Goal: Find specific page/section: Find specific page/section

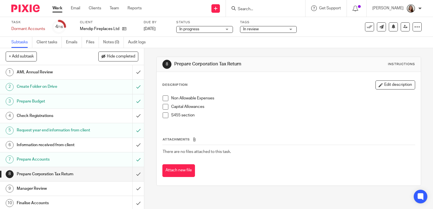
click at [288, 9] on input "Search" at bounding box center [262, 9] width 51 height 5
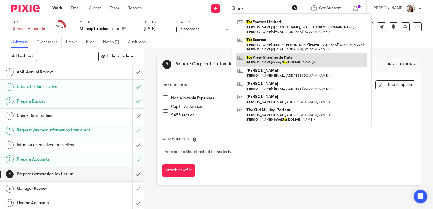
type input "tor"
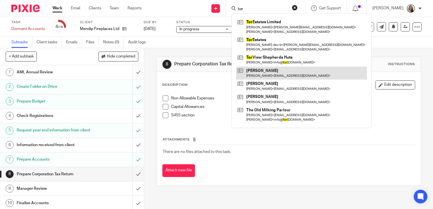
drag, startPoint x: 281, startPoint y: 63, endPoint x: 264, endPoint y: 67, distance: 17.4
click at [281, 63] on link at bounding box center [301, 59] width 131 height 13
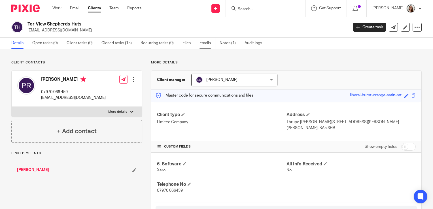
click at [209, 44] on link "Emails" at bounding box center [208, 43] width 16 height 11
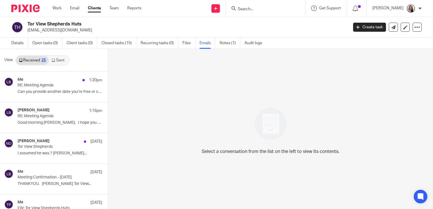
click at [57, 61] on link "Sent" at bounding box center [59, 60] width 20 height 9
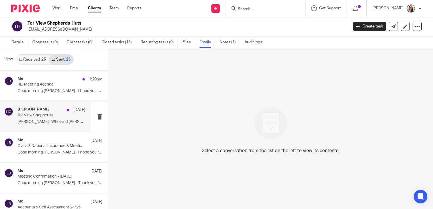
click at [51, 120] on p "Phil, Who said Martin was departing? ..." at bounding box center [52, 122] width 68 height 5
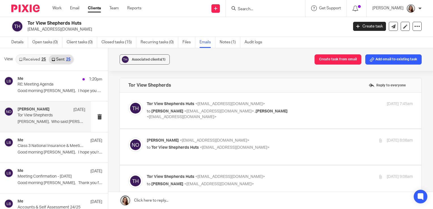
scroll to position [0, 0]
click at [241, 120] on p "to Niall O'Driscoll <niallodriscoll@probusinessuk.com> , Martin Bowe <martinbow…" at bounding box center [236, 115] width 178 height 12
checkbox input "true"
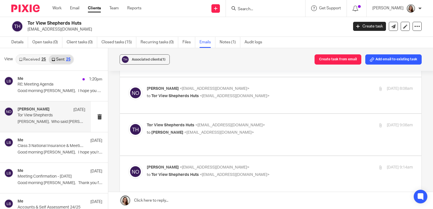
scroll to position [255, 0]
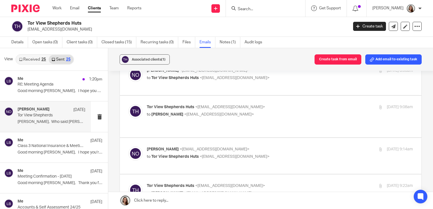
click at [47, 57] on link "Received 25" at bounding box center [32, 59] width 33 height 9
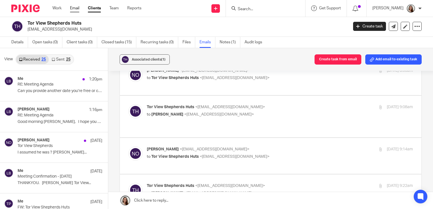
click at [75, 10] on link "Email" at bounding box center [74, 8] width 9 height 6
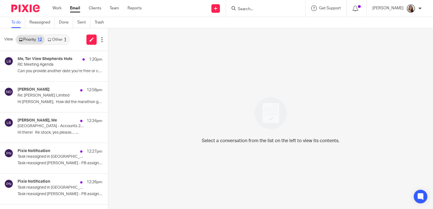
click at [62, 42] on link "Other 1" at bounding box center [57, 39] width 24 height 9
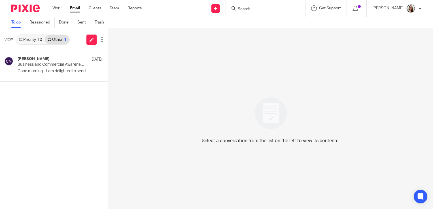
click at [38, 41] on link "Priority 12" at bounding box center [30, 39] width 29 height 9
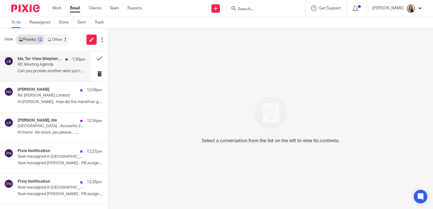
click at [38, 66] on p "RE: Meeting Agenda" at bounding box center [45, 64] width 54 height 5
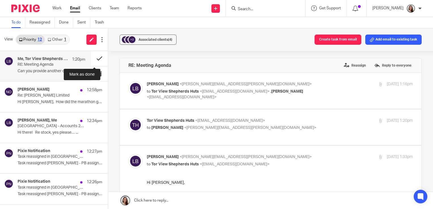
click at [99, 59] on button at bounding box center [99, 58] width 17 height 15
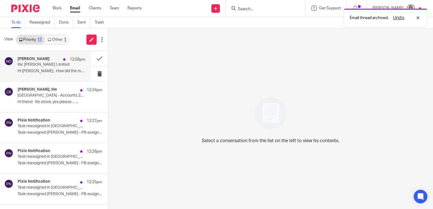
click at [51, 65] on p "Re: Rosa Medica Limited" at bounding box center [45, 64] width 54 height 5
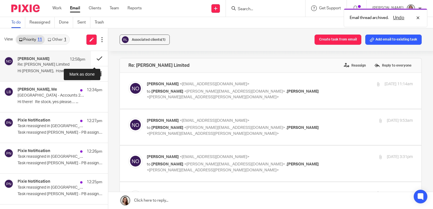
click at [95, 57] on button at bounding box center [99, 58] width 17 height 15
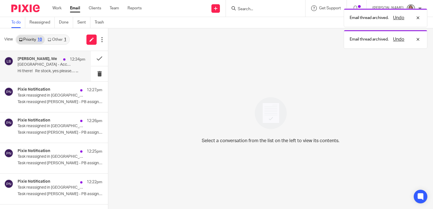
click at [43, 65] on p "Yallands Farmhouse - Accounts 2025" at bounding box center [45, 64] width 54 height 5
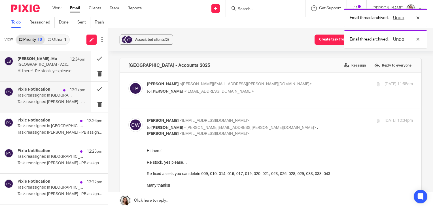
click at [35, 98] on div "Pixie Notification 12:27pm Task reassigned in Pixie Task reassigned Erik Molnar…" at bounding box center [52, 96] width 68 height 19
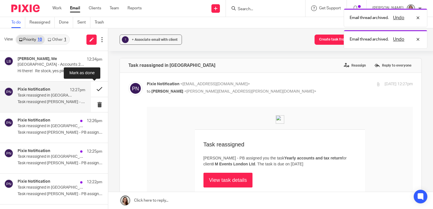
click at [94, 90] on button at bounding box center [99, 89] width 17 height 15
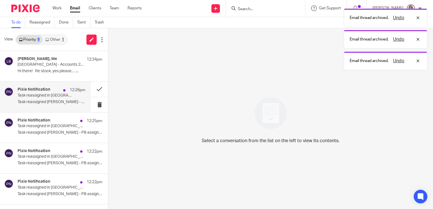
click at [53, 97] on p "Task reassigned in Pixie" at bounding box center [45, 95] width 54 height 5
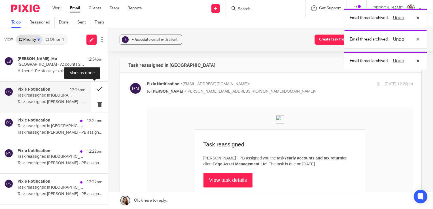
click at [94, 88] on button at bounding box center [99, 89] width 17 height 15
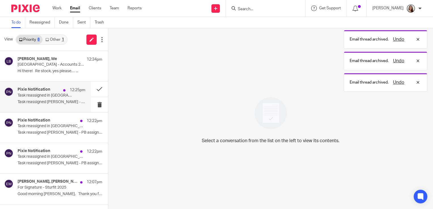
click at [46, 95] on p "Task reassigned in Pixie" at bounding box center [45, 95] width 54 height 5
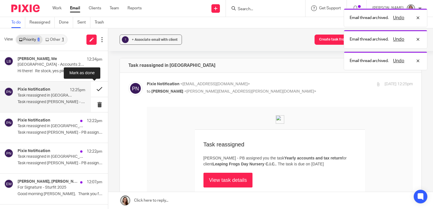
click at [94, 89] on button at bounding box center [99, 89] width 17 height 15
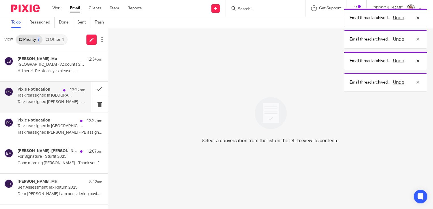
click at [49, 93] on p "Task reassigned in Pixie" at bounding box center [45, 95] width 54 height 5
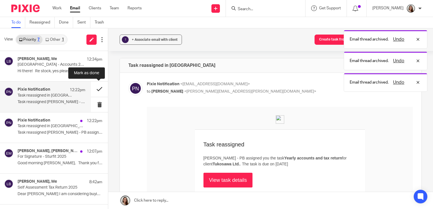
click at [98, 90] on button at bounding box center [99, 89] width 17 height 15
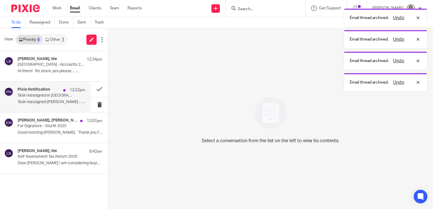
click at [60, 94] on p "Task reassigned in Pixie" at bounding box center [45, 95] width 54 height 5
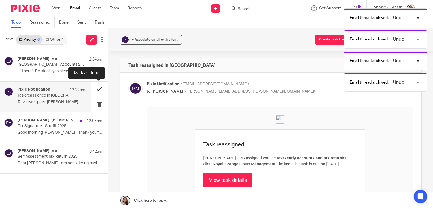
click at [96, 89] on button at bounding box center [99, 89] width 17 height 15
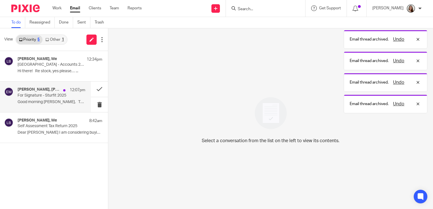
click at [50, 100] on p "Good morning Courtenay, Thank you for..." at bounding box center [52, 102] width 68 height 5
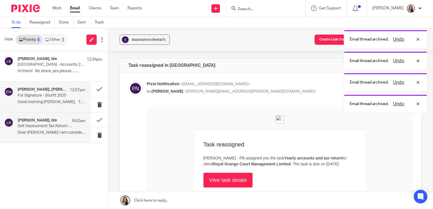
click at [51, 130] on div "Alistair Gillard, Me 8:42am Self Assessment Tax Return 2025 Dear Lory I am cons…" at bounding box center [52, 127] width 68 height 19
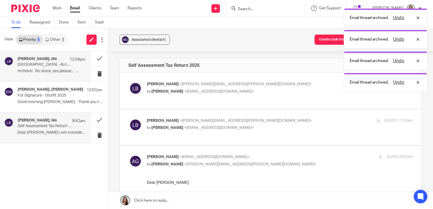
drag, startPoint x: 42, startPoint y: 65, endPoint x: 46, endPoint y: 54, distance: 12.5
click at [42, 64] on p "Yallands Farmhouse - Accounts 2025" at bounding box center [45, 64] width 54 height 5
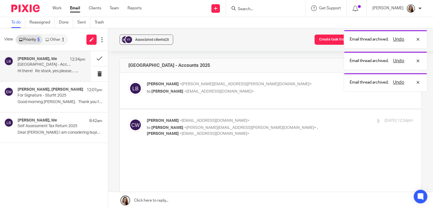
click at [56, 33] on div "View Priority 5 Other 1" at bounding box center [54, 39] width 108 height 23
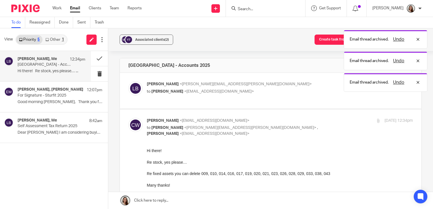
click at [56, 38] on link "Other 1" at bounding box center [55, 39] width 24 height 9
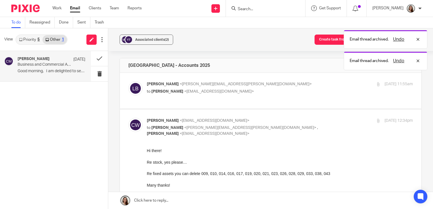
click at [32, 67] on p "Business and Commercial Awareness - Skills Day - Bristol - 28th August 2025" at bounding box center [45, 64] width 54 height 5
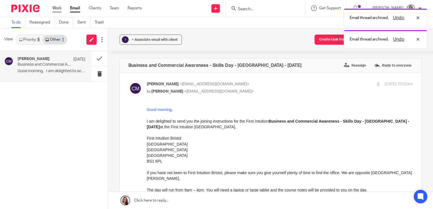
click at [55, 7] on link "Work" at bounding box center [56, 8] width 9 height 6
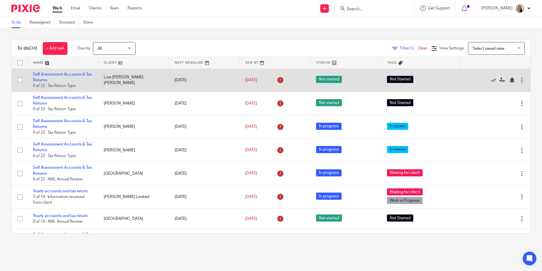
click at [193, 80] on td "[DATE]" at bounding box center [204, 79] width 71 height 23
click at [267, 80] on div "[DATE]" at bounding box center [275, 79] width 60 height 9
click at [269, 79] on link "[DATE]" at bounding box center [258, 80] width 26 height 6
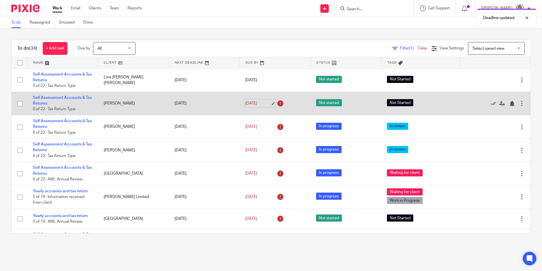
click at [266, 103] on link "31 Jul 2025" at bounding box center [258, 103] width 26 height 6
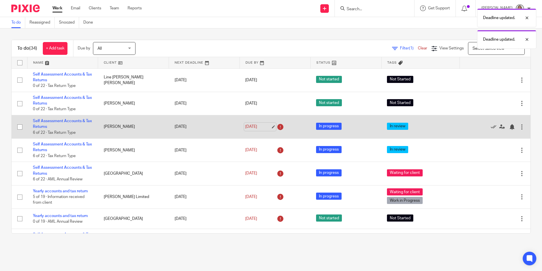
click at [270, 126] on link "18 Aug 2025" at bounding box center [258, 127] width 26 height 6
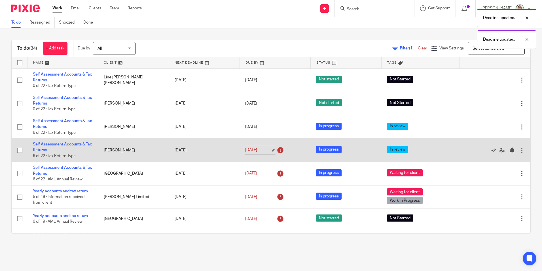
click at [268, 149] on link "18 Aug 2025" at bounding box center [258, 150] width 26 height 6
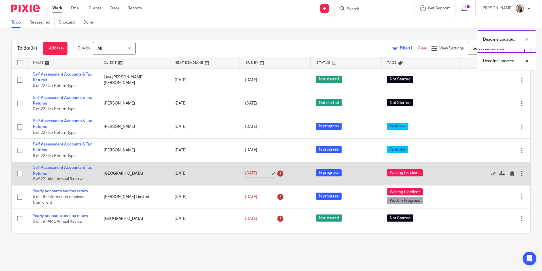
click at [267, 172] on link "[DATE]" at bounding box center [258, 173] width 26 height 6
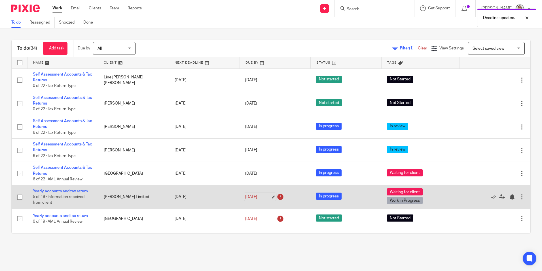
click at [267, 197] on link "[DATE]" at bounding box center [258, 197] width 26 height 6
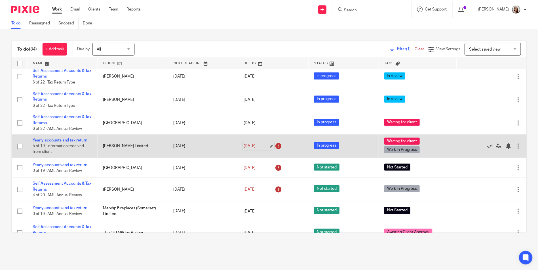
scroll to position [57, 0]
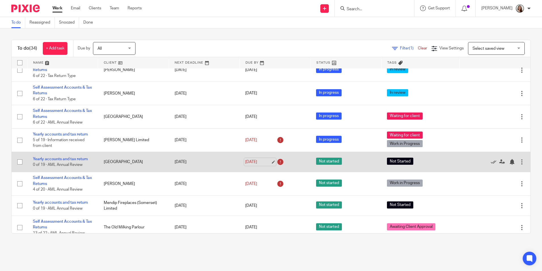
click at [268, 162] on link "22 Aug 2025" at bounding box center [258, 162] width 26 height 6
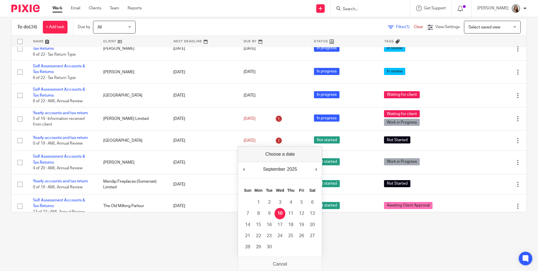
scroll to position [0, 0]
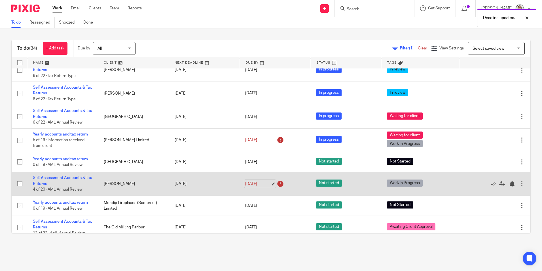
click at [267, 184] on link "22 Aug 2025" at bounding box center [258, 184] width 26 height 6
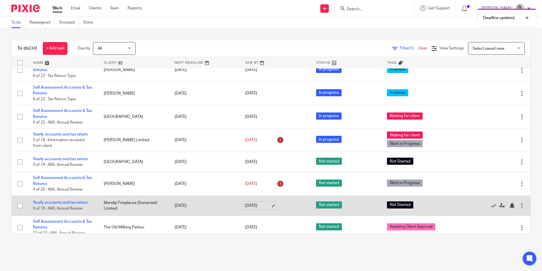
click at [268, 205] on link "[DATE]" at bounding box center [258, 206] width 26 height 6
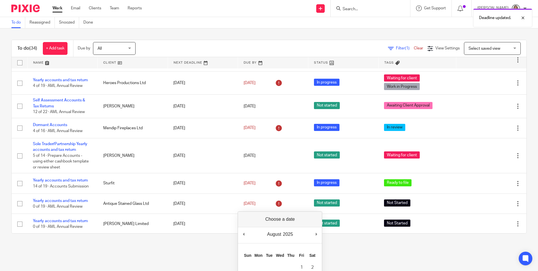
scroll to position [255, 0]
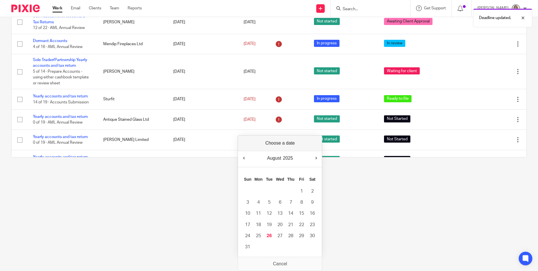
click at [315, 154] on div "August January February March April May June July August September October Nove…" at bounding box center [280, 159] width 84 height 16
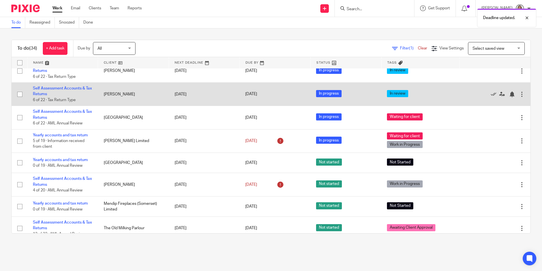
scroll to position [0, 0]
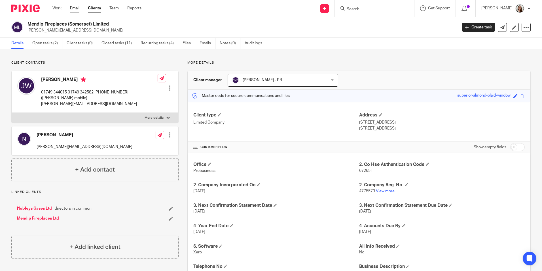
click at [74, 9] on link "Email" at bounding box center [74, 8] width 9 height 6
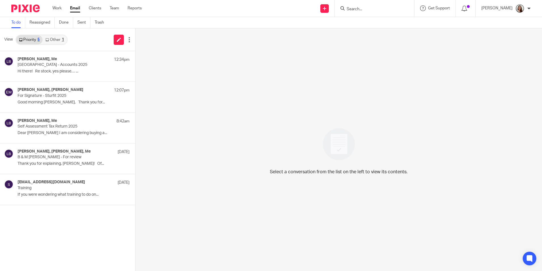
click at [61, 38] on link "Other 1" at bounding box center [55, 39] width 24 height 9
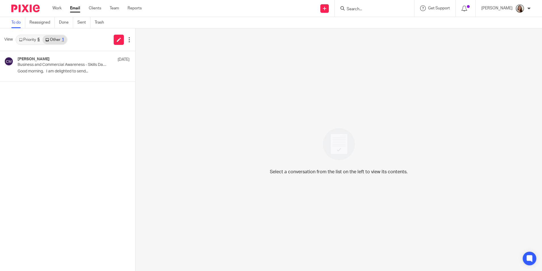
click at [29, 39] on link "Priority 5" at bounding box center [29, 39] width 26 height 9
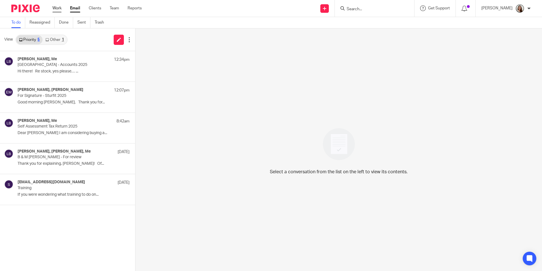
click at [58, 6] on link "Work" at bounding box center [56, 8] width 9 height 6
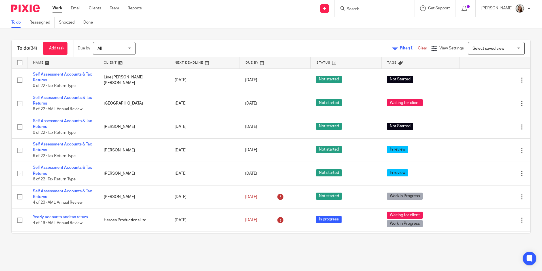
drag, startPoint x: 375, startPoint y: 4, endPoint x: 376, endPoint y: 7, distance: 3.0
click at [375, 4] on div at bounding box center [374, 8] width 79 height 17
click at [377, 7] on input "Search" at bounding box center [371, 9] width 51 height 5
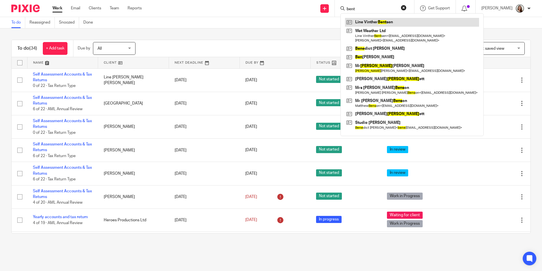
type input "bent"
click at [381, 25] on link at bounding box center [412, 22] width 134 height 9
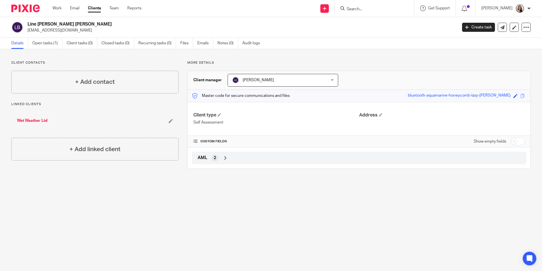
click at [384, 10] on input "Search" at bounding box center [371, 9] width 51 height 5
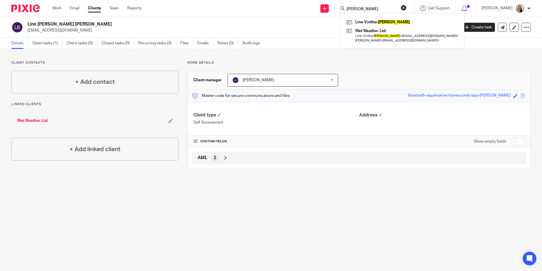
type input "[PERSON_NAME]"
drag, startPoint x: 386, startPoint y: 30, endPoint x: 365, endPoint y: 50, distance: 29.5
click at [386, 30] on link at bounding box center [402, 36] width 115 height 18
